Goal: Task Accomplishment & Management: Manage account settings

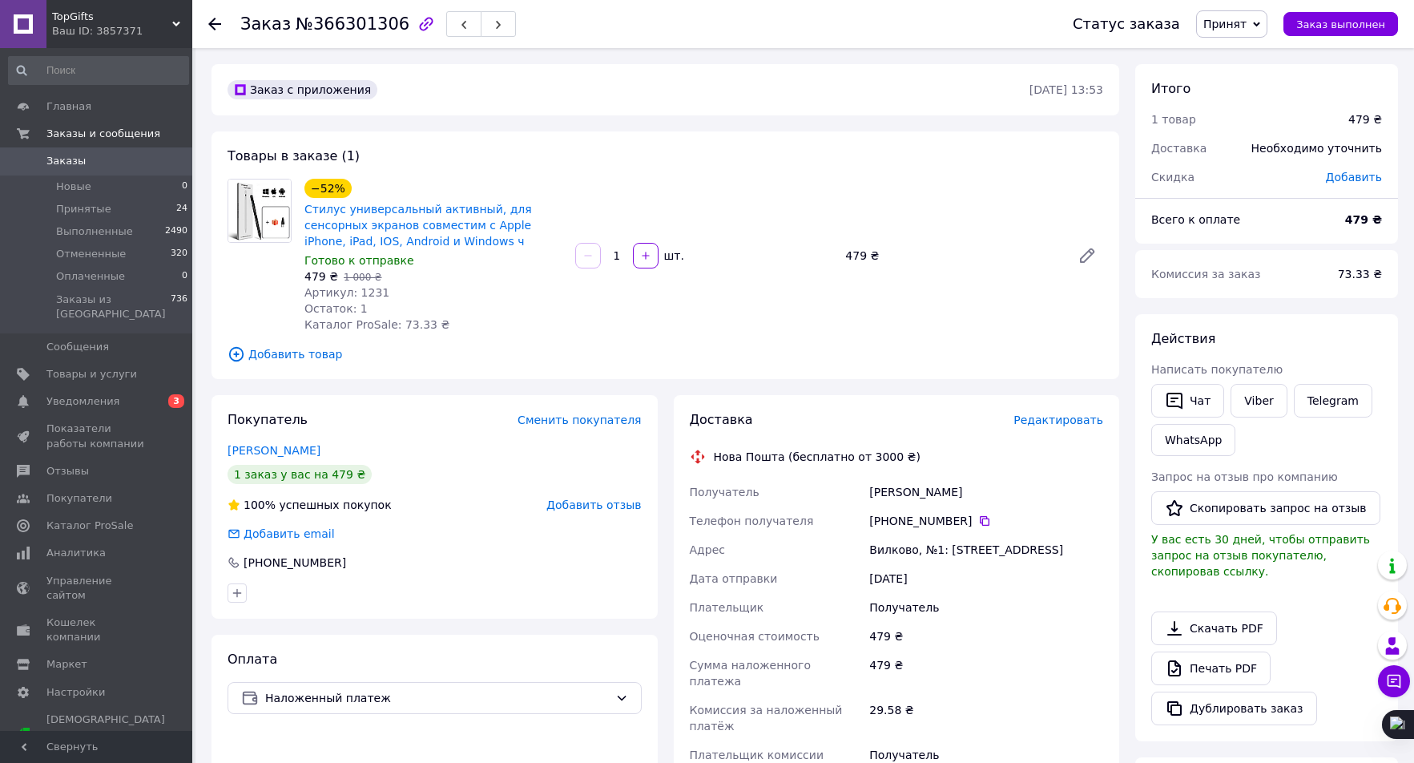
click at [356, 291] on span "Артикул: 1231" at bounding box center [346, 292] width 85 height 13
click at [357, 291] on span "Артикул: 1231" at bounding box center [346, 292] width 85 height 13
copy span "1231"
click at [60, 367] on span "Товары и услуги" at bounding box center [91, 374] width 91 height 14
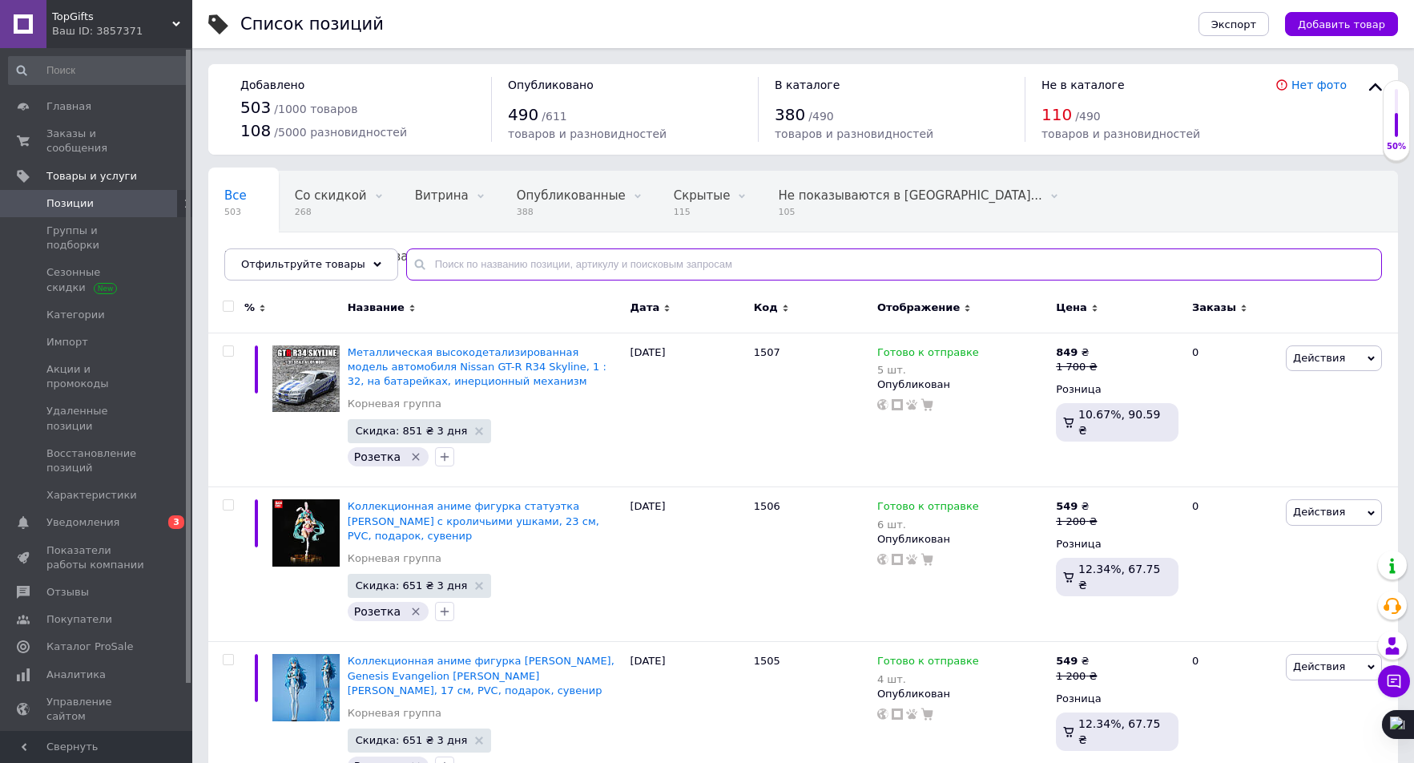
click at [560, 267] on input "text" at bounding box center [894, 264] width 976 height 32
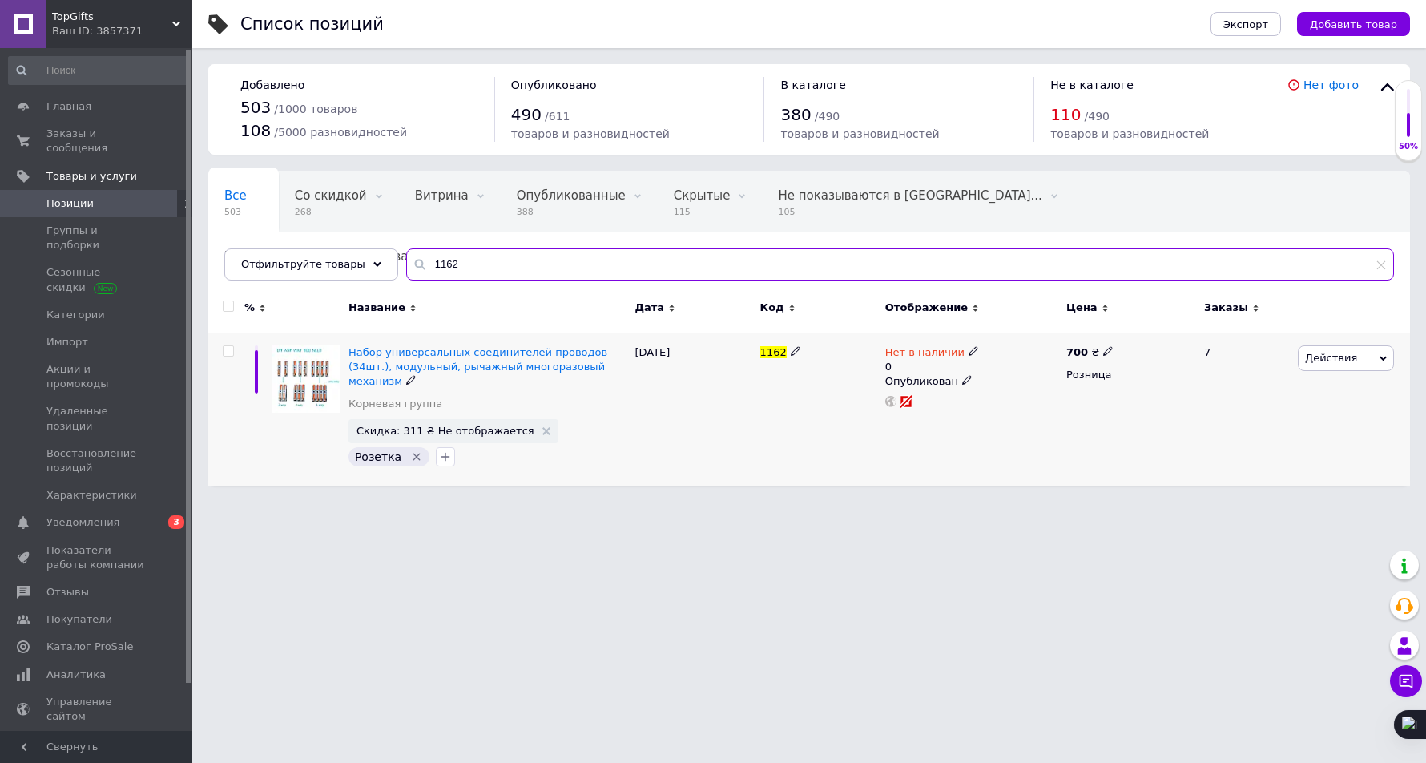
type input "1162"
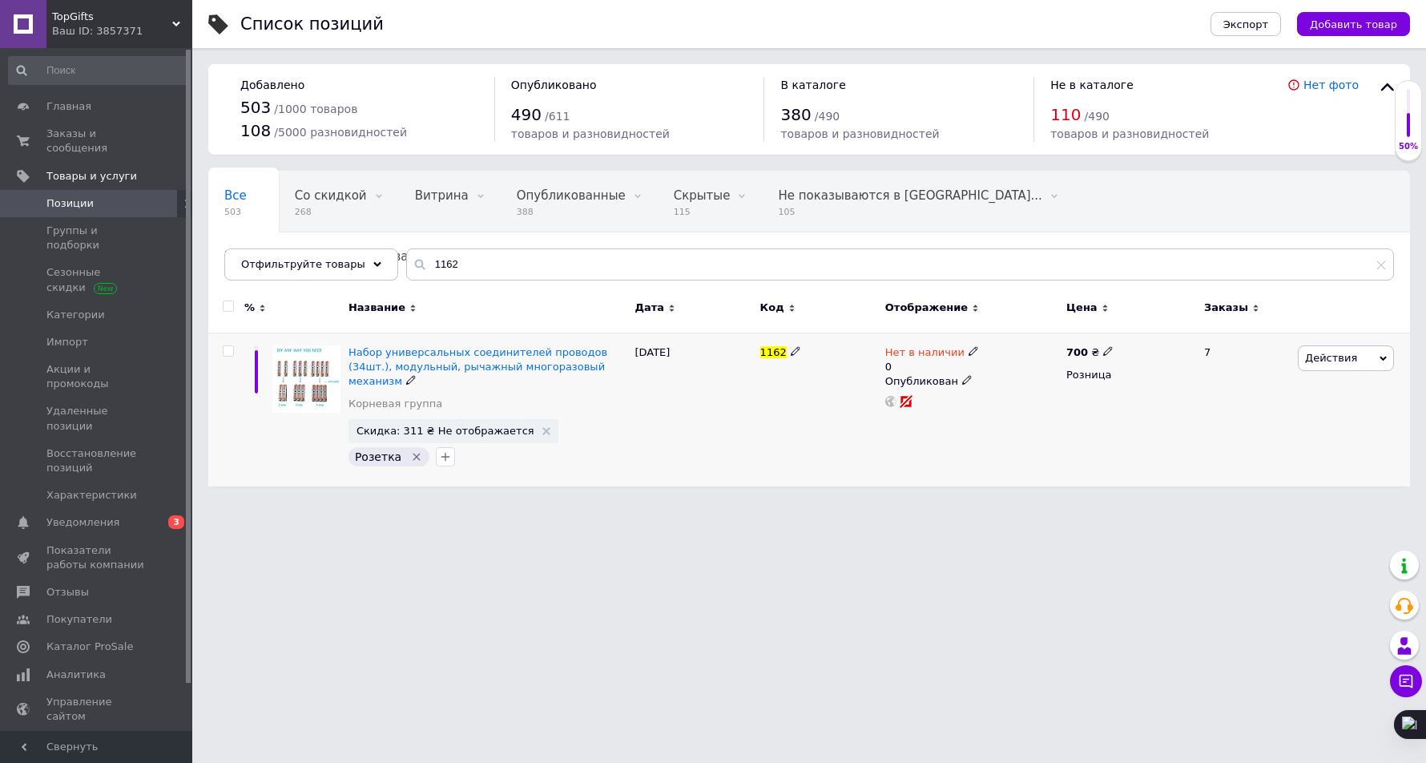
click at [925, 352] on span "Нет в наличии" at bounding box center [924, 354] width 79 height 17
click at [1016, 407] on li "Готово к отправке" at bounding box center [1060, 416] width 152 height 22
click at [1023, 409] on input "0" at bounding box center [1044, 400] width 122 height 32
type input "1"
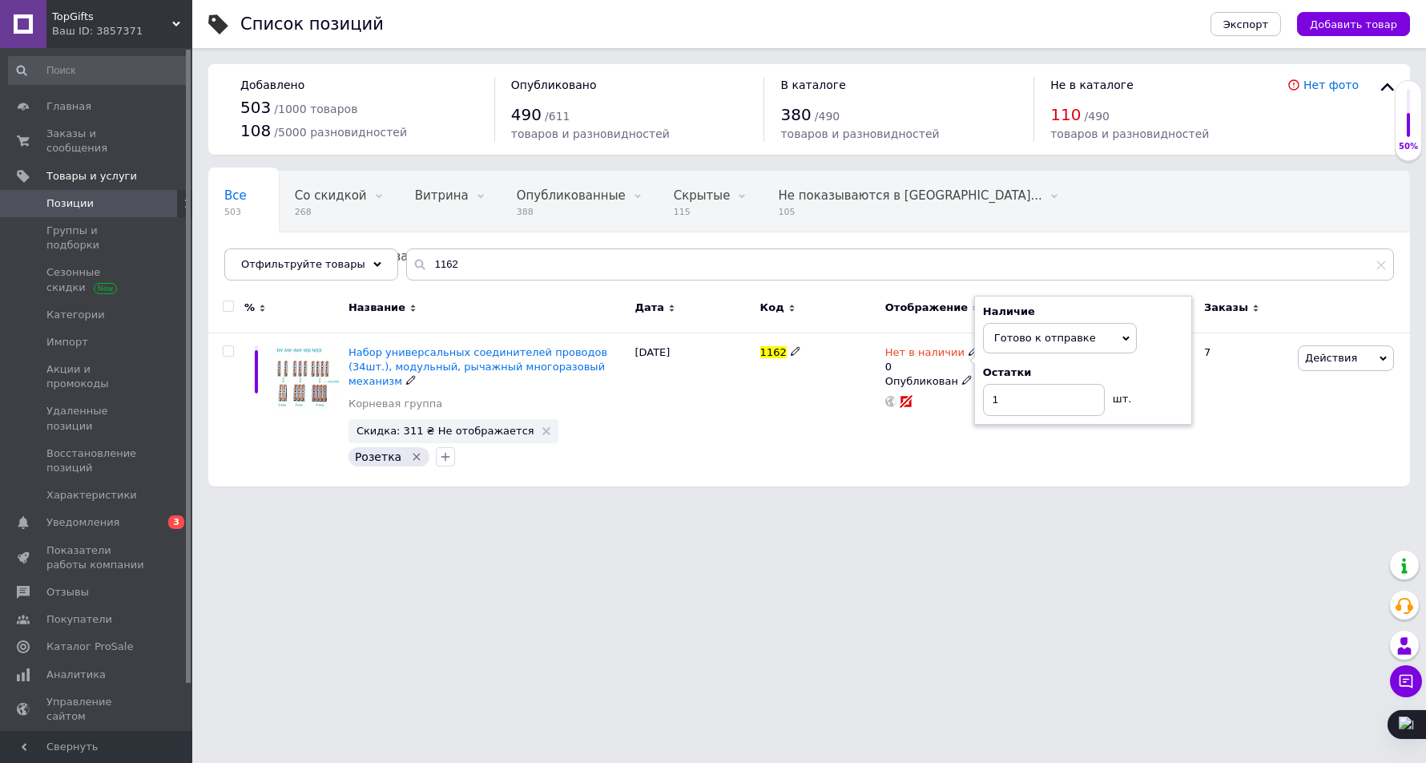
click at [994, 477] on div "Список позиций Экспорт Добавить товар Добавлено 503 / 1000 товаров 108 / 5000 р…" at bounding box center [809, 251] width 1234 height 502
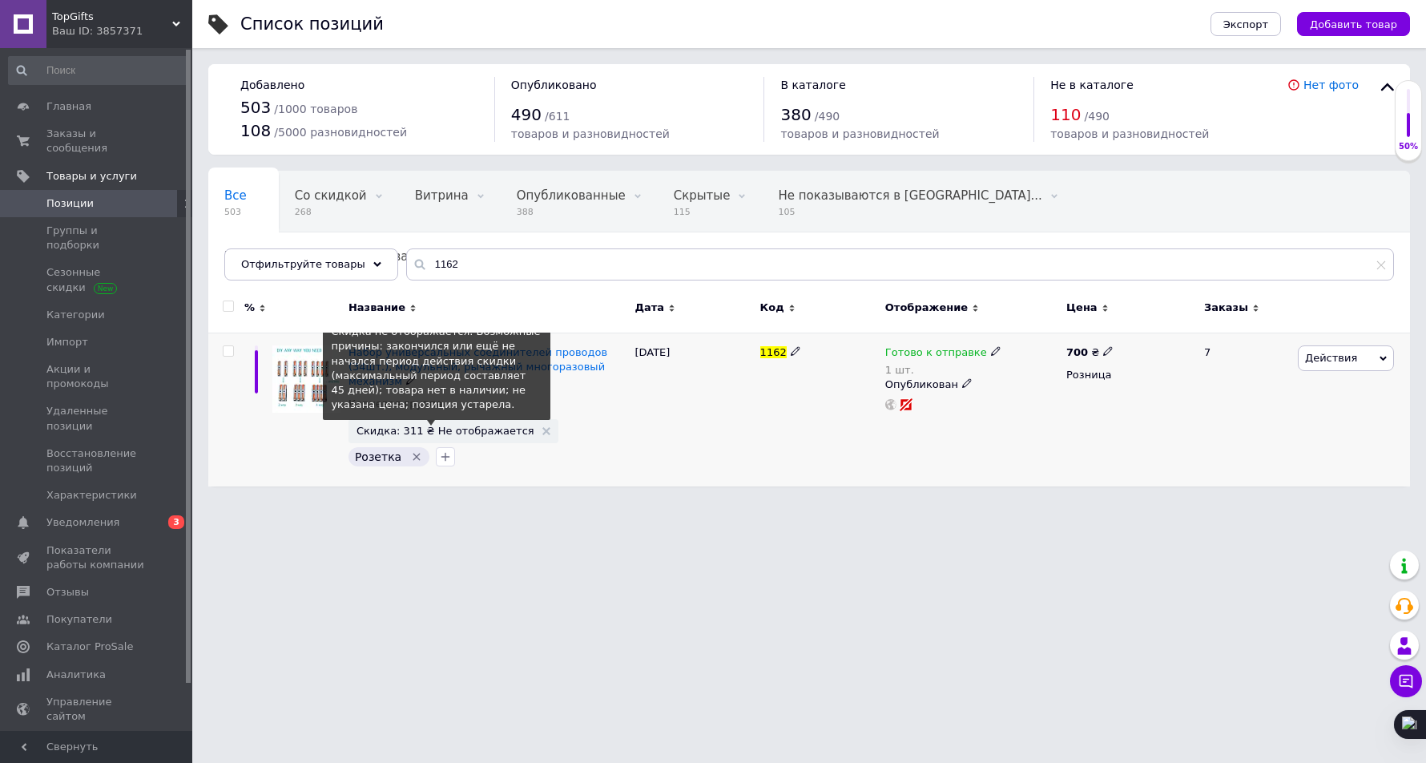
click at [482, 425] on span "Скидка: 311 ₴ Не отображается" at bounding box center [445, 430] width 178 height 10
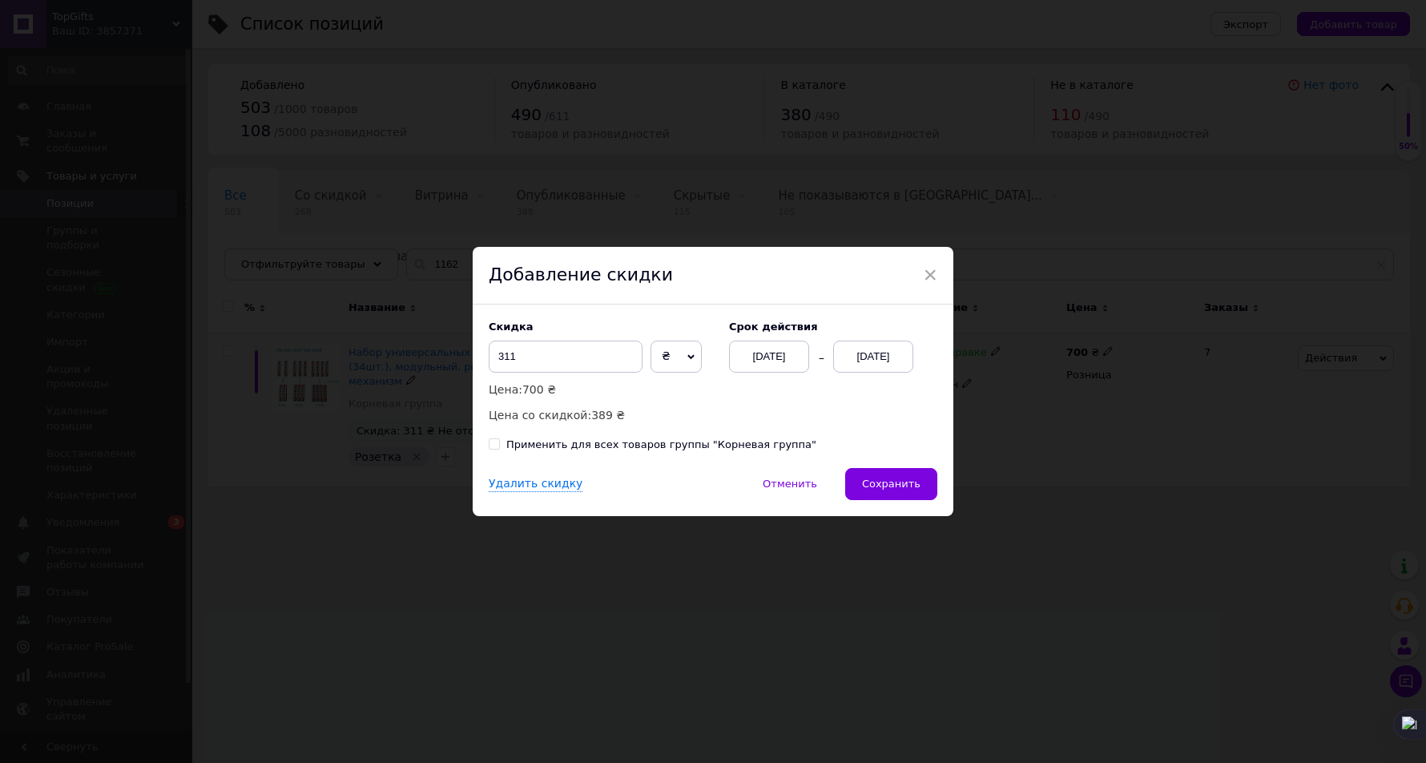
click at [759, 358] on div "[DATE]" at bounding box center [769, 356] width 80 height 32
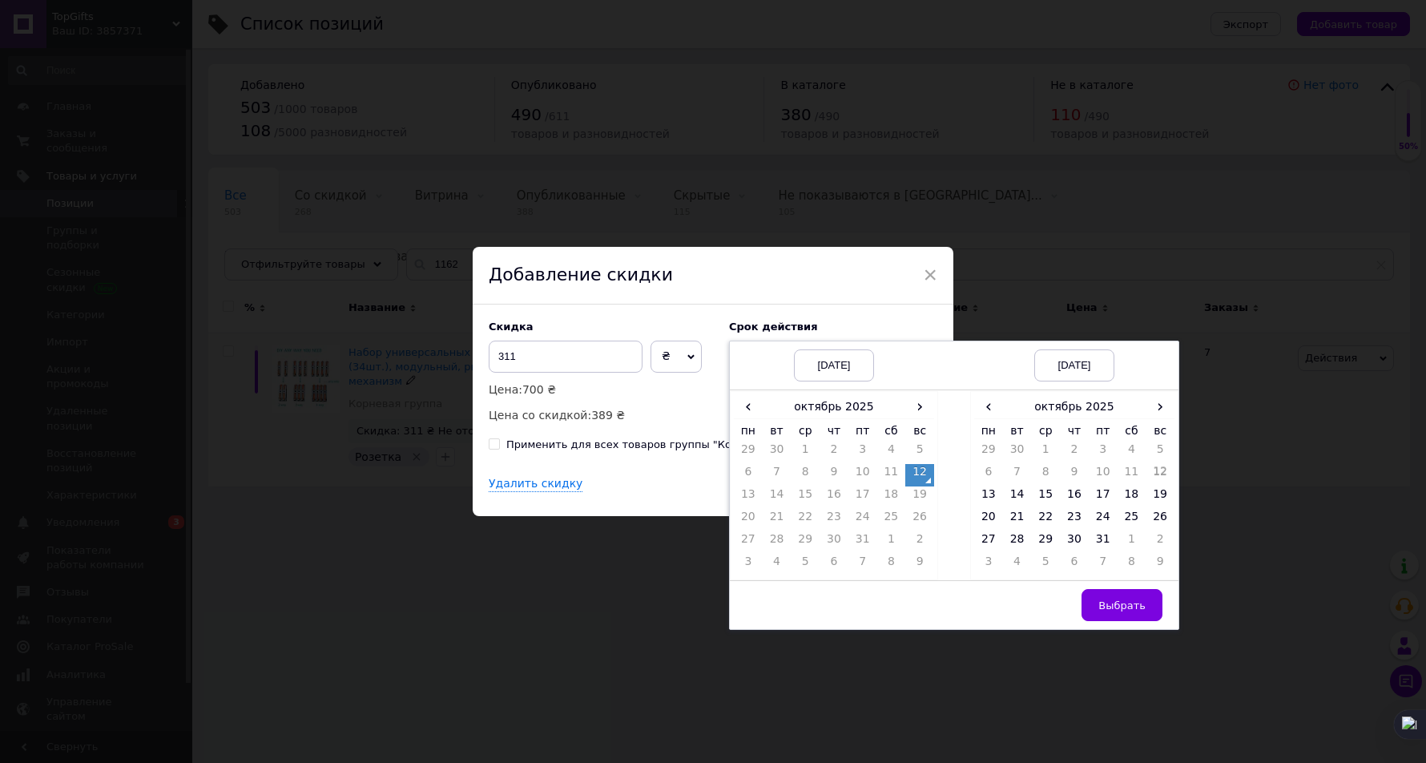
click at [921, 481] on td "12" at bounding box center [919, 475] width 29 height 22
click at [1049, 497] on td "15" at bounding box center [1045, 497] width 29 height 22
click at [1138, 594] on button "Выбрать" at bounding box center [1121, 605] width 81 height 32
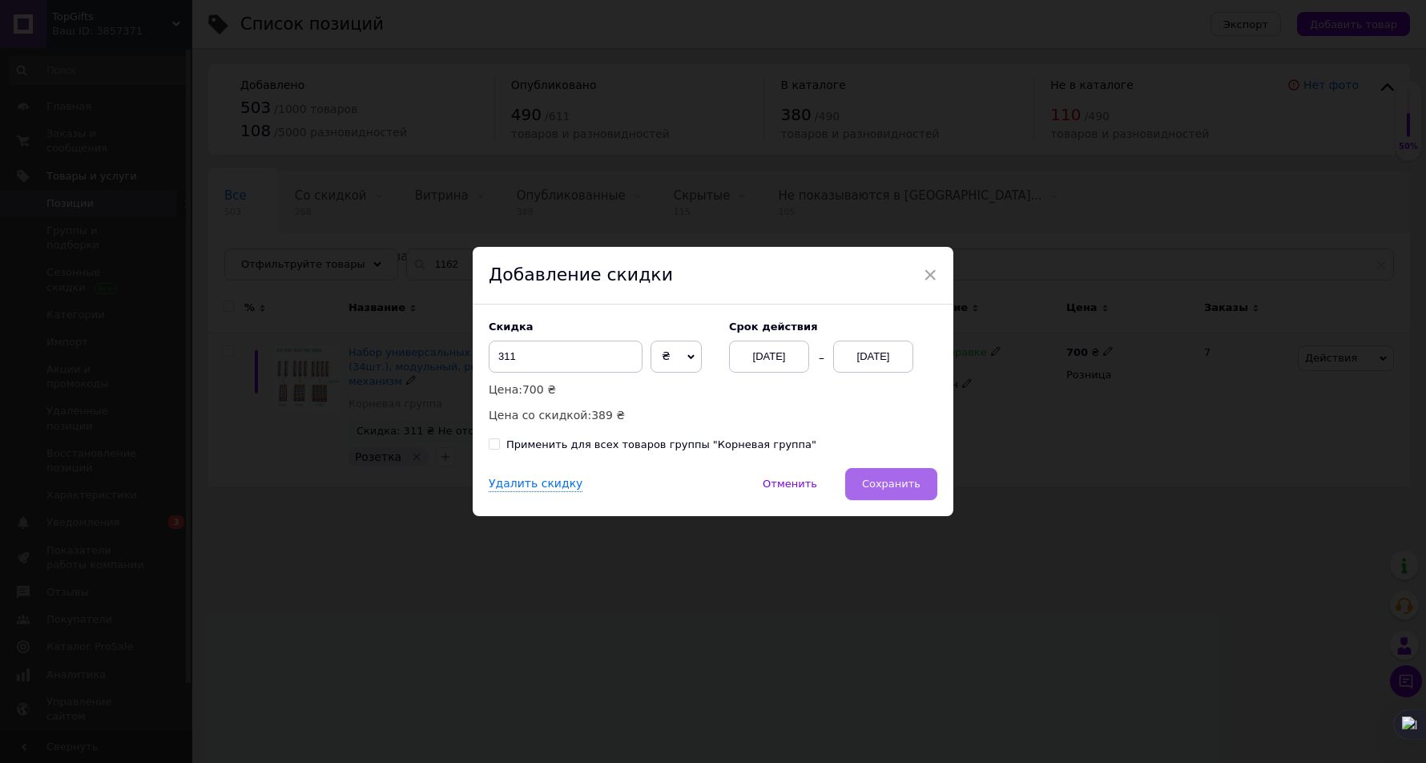
click at [908, 489] on span "Сохранить" at bounding box center [891, 483] width 58 height 12
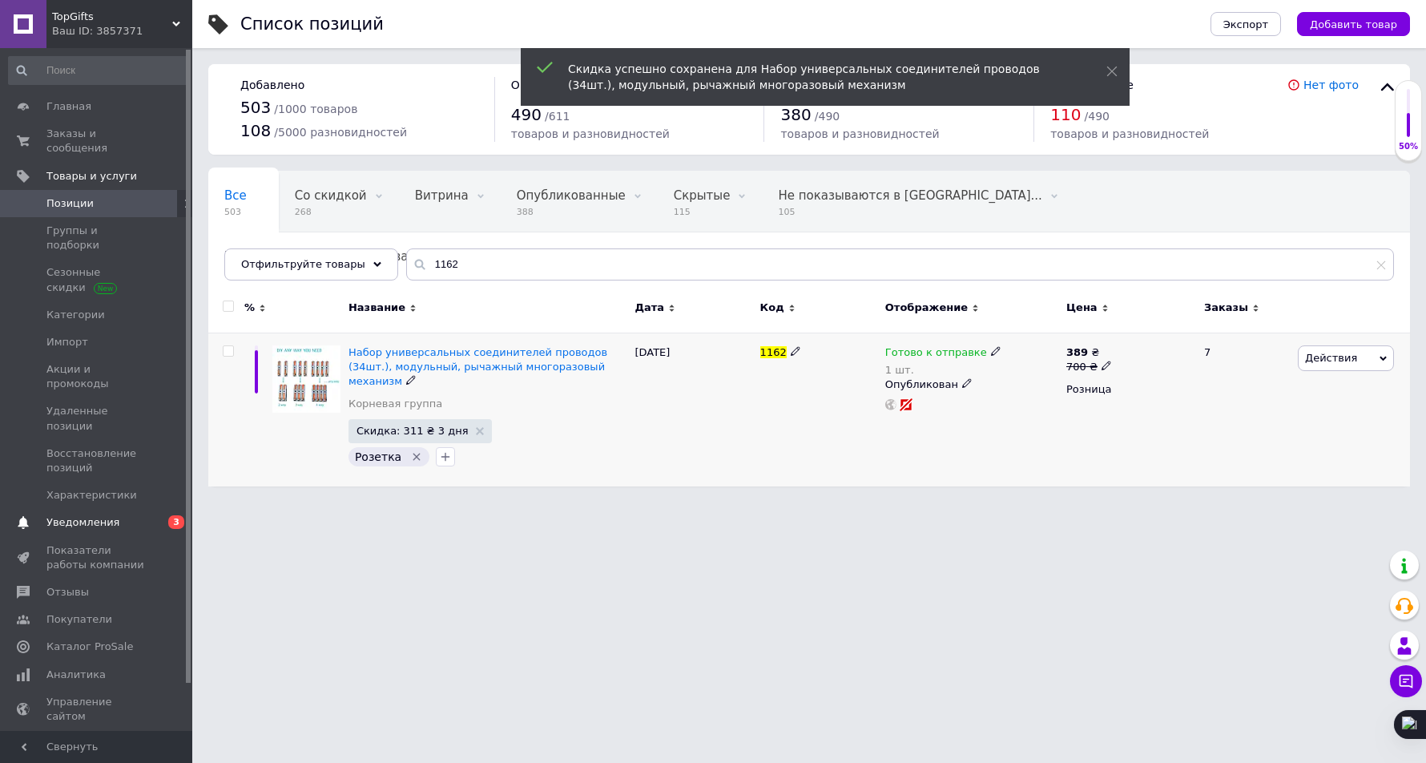
click at [111, 515] on span "Уведомления" at bounding box center [97, 522] width 102 height 14
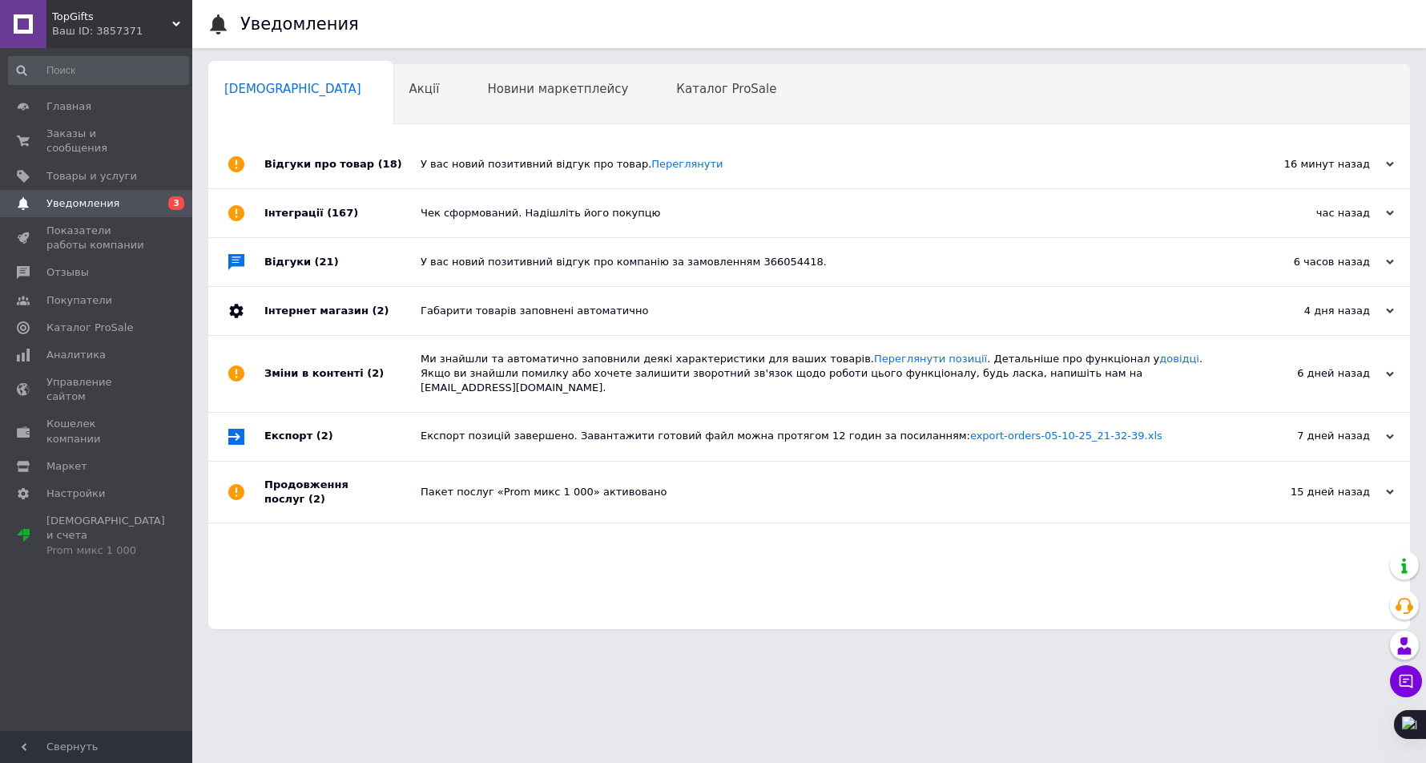
click at [473, 151] on div "У вас новий позитивний відгук про товар. [GEOGRAPHIC_DATA]" at bounding box center [827, 164] width 813 height 48
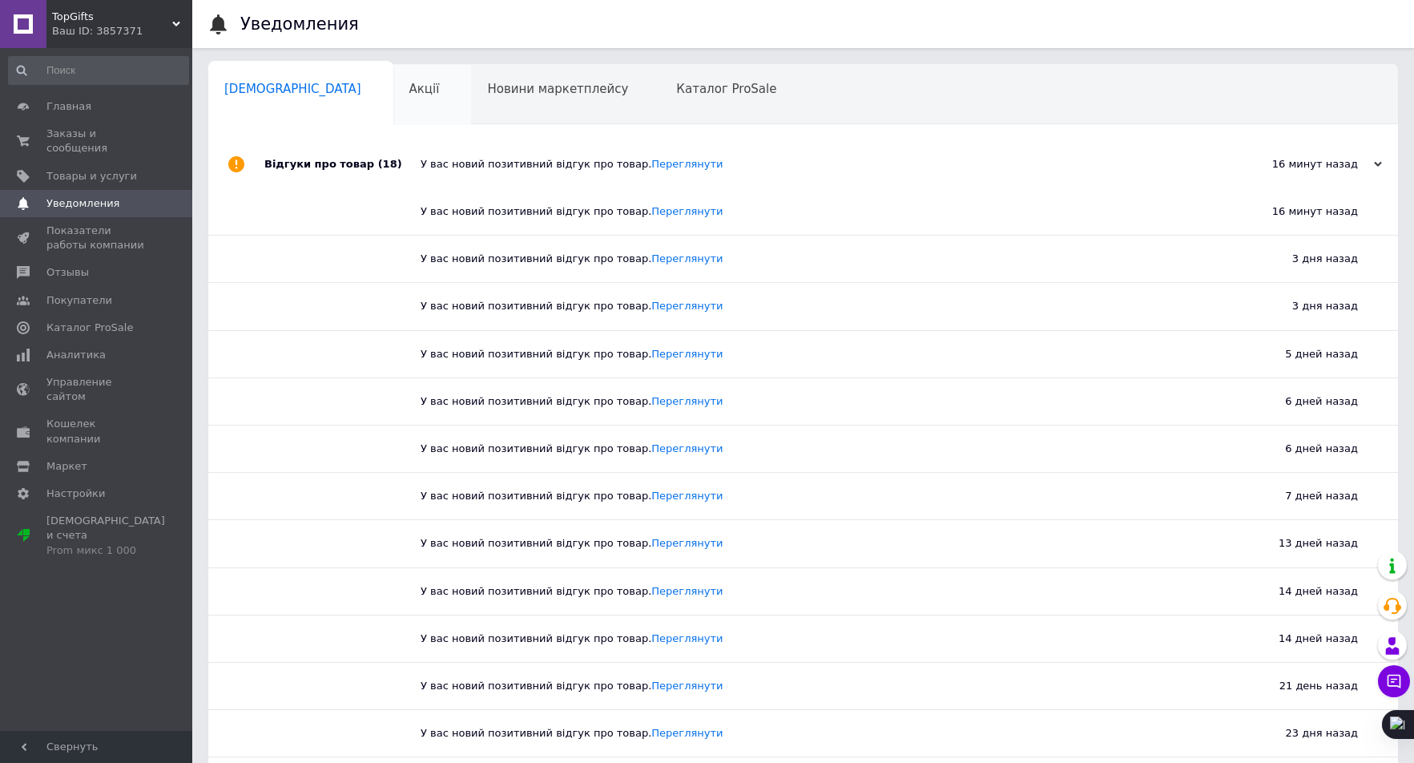
click at [393, 89] on div "Акції 0" at bounding box center [432, 95] width 79 height 61
